Goal: Book appointment/travel/reservation: Book appointment/travel/reservation

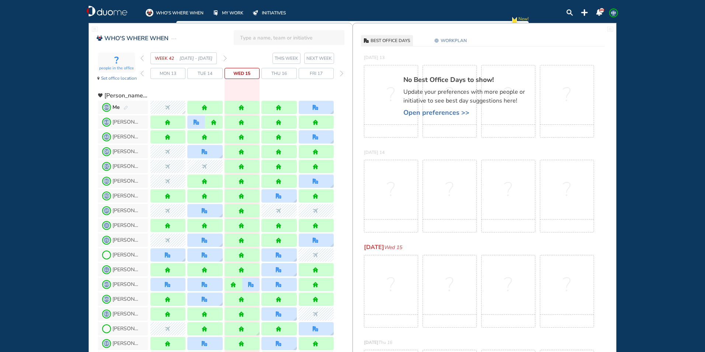
click at [226, 59] on img "forward week" at bounding box center [224, 58] width 3 height 6
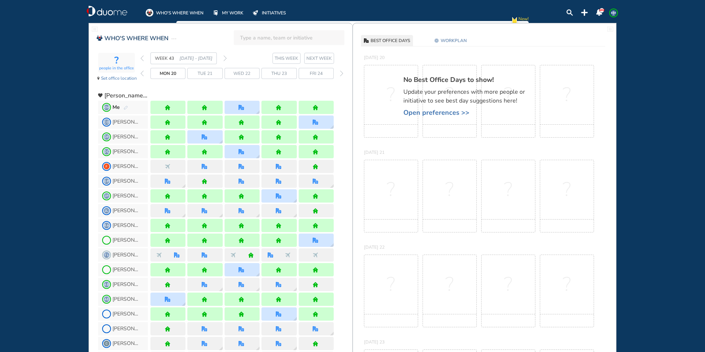
click at [226, 59] on img "forward week" at bounding box center [224, 58] width 3 height 6
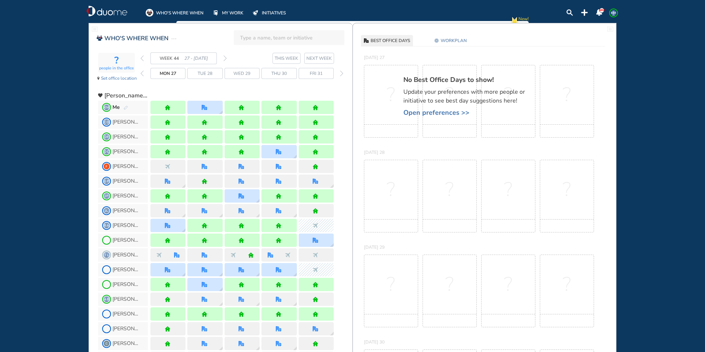
click at [225, 59] on img "forward week" at bounding box center [224, 58] width 3 height 6
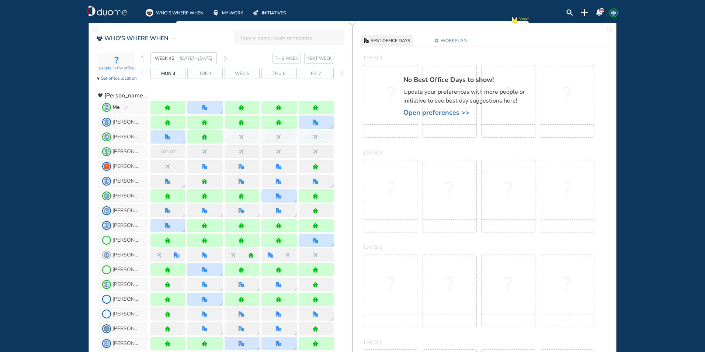
click at [225, 60] on img "forward week" at bounding box center [224, 58] width 3 height 6
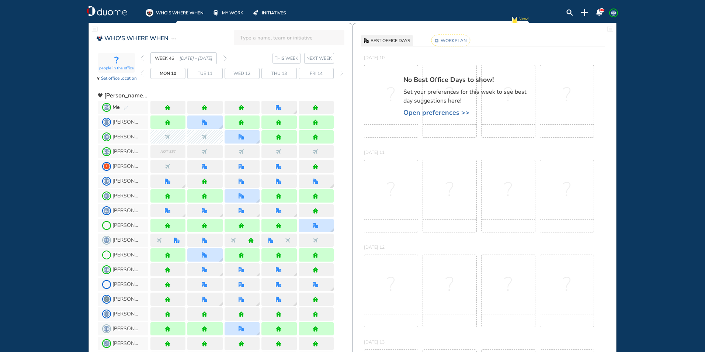
click at [124, 107] on img "pen-edit" at bounding box center [126, 107] width 4 height 5
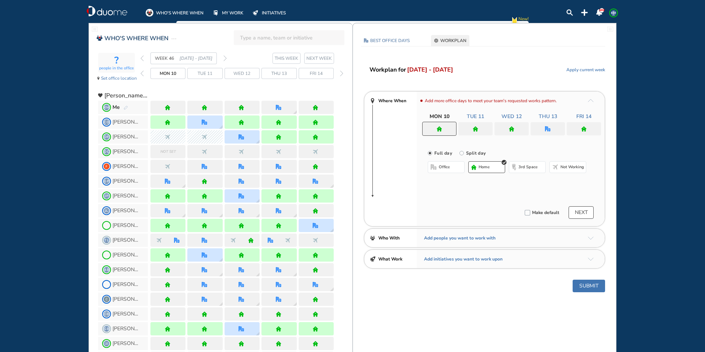
click at [470, 131] on div at bounding box center [475, 128] width 34 height 13
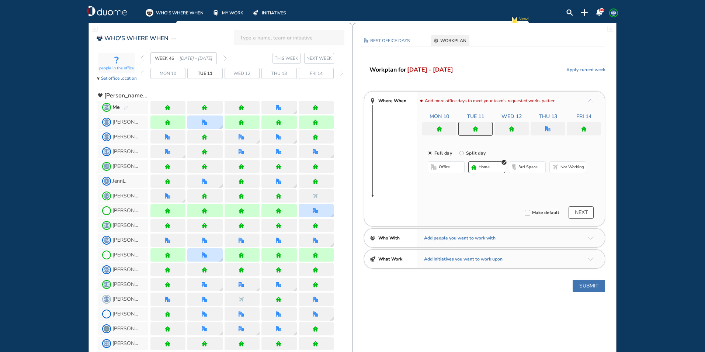
click at [434, 163] on button "office" at bounding box center [446, 167] width 37 height 12
click at [520, 181] on img "cross-thin-blue" at bounding box center [522, 182] width 4 height 4
click at [440, 181] on button "Select location" at bounding box center [446, 181] width 29 height 7
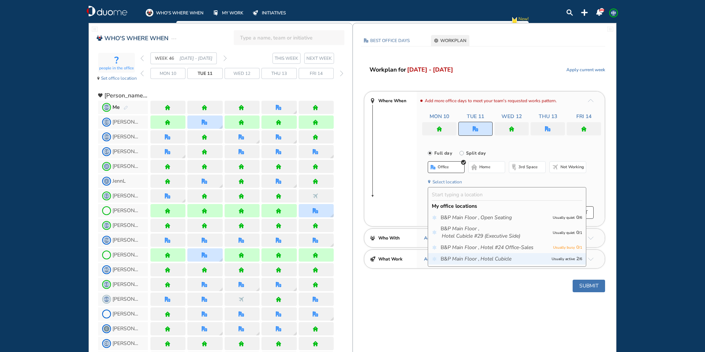
click at [480, 262] on icon "Hotel Cubicle" at bounding box center [495, 258] width 31 height 7
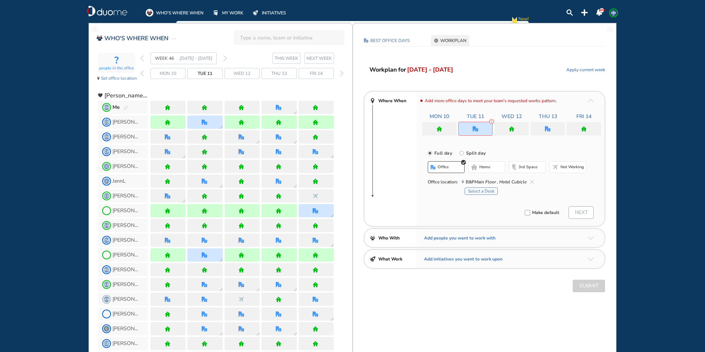
click at [471, 191] on button "Select a Desk" at bounding box center [481, 190] width 33 height 7
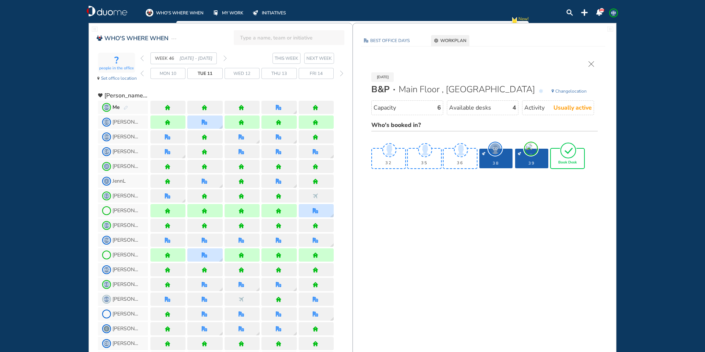
click at [571, 160] on span "Book Desk" at bounding box center [567, 162] width 18 height 4
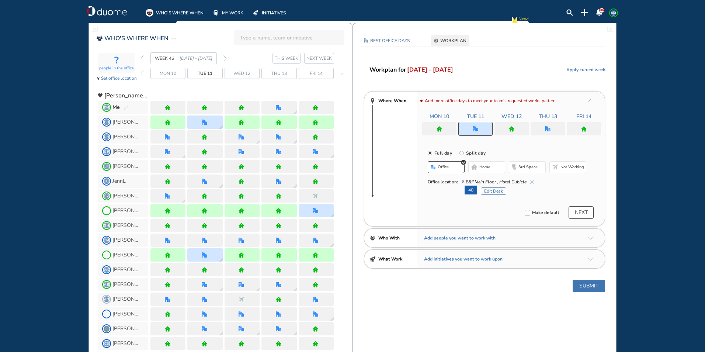
click at [553, 128] on div at bounding box center [548, 128] width 34 height 13
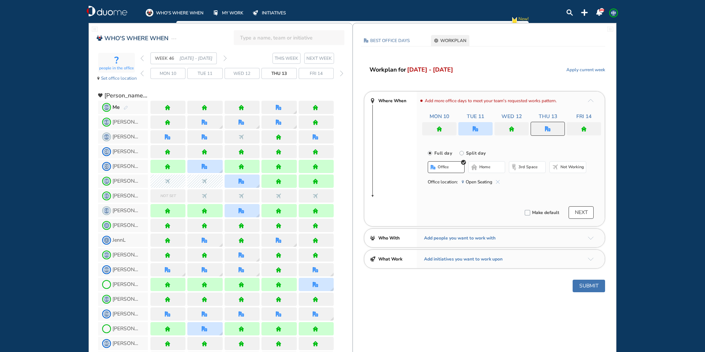
click at [495, 182] on span "Open Seating" at bounding box center [481, 181] width 38 height 7
click at [484, 169] on span "home" at bounding box center [484, 167] width 11 height 6
click at [588, 284] on button "Submit" at bounding box center [589, 285] width 32 height 13
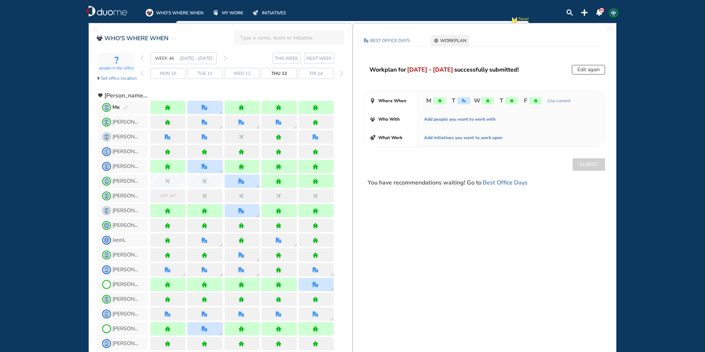
click at [224, 59] on img "forward week" at bounding box center [224, 58] width 3 height 6
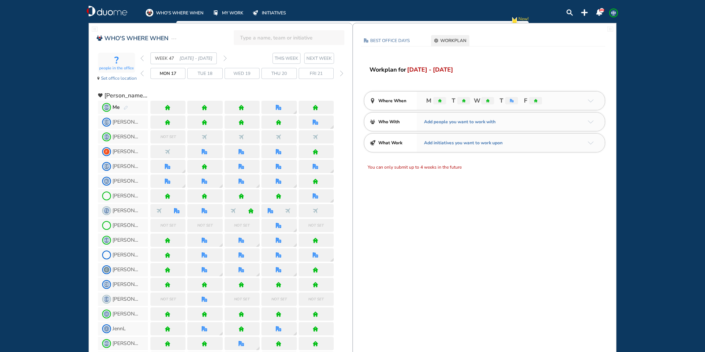
click at [126, 109] on img "pen-edit" at bounding box center [126, 107] width 4 height 5
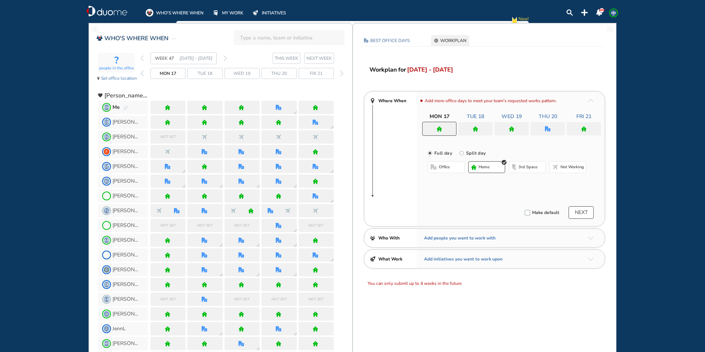
click at [614, 13] on span "KM" at bounding box center [614, 13] width 6 height 6
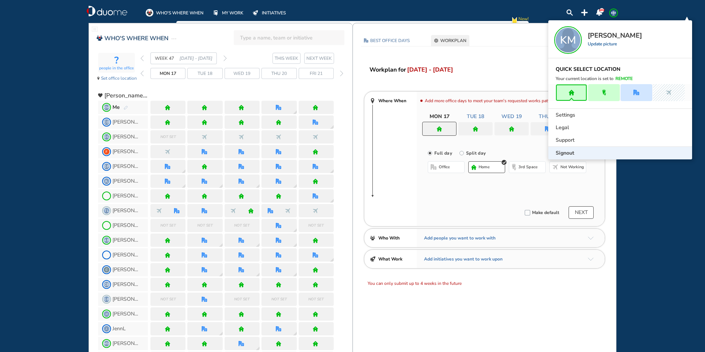
click at [560, 151] on span "Signout" at bounding box center [565, 152] width 18 height 7
